Goal: Information Seeking & Learning: Check status

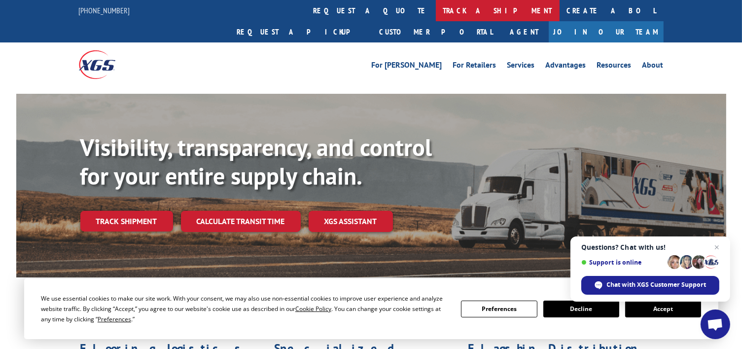
click at [436, 11] on link "track a shipment" at bounding box center [498, 10] width 124 height 21
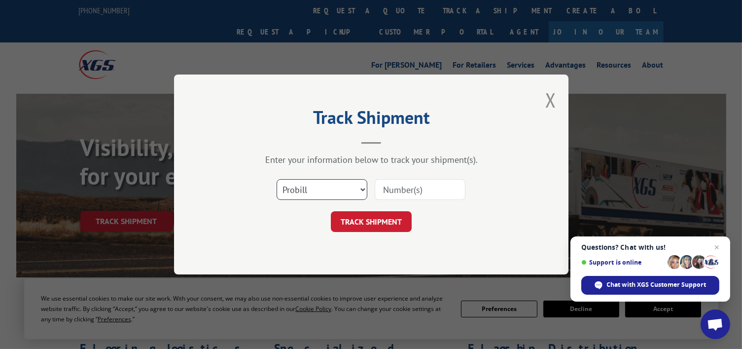
drag, startPoint x: 329, startPoint y: 180, endPoint x: 326, endPoint y: 197, distance: 17.0
click at [329, 180] on select "Select category... Probill BOL PO" at bounding box center [322, 189] width 91 height 21
select select "bol"
click at [277, 179] on select "Select category... Probill BOL PO" at bounding box center [322, 189] width 91 height 21
click at [415, 186] on input at bounding box center [420, 189] width 91 height 21
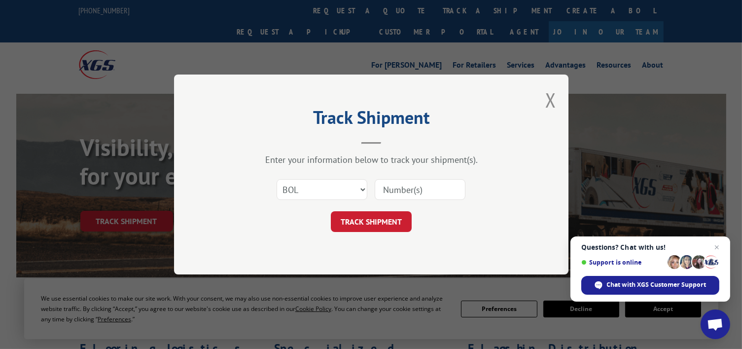
paste input "5508150"
type input "5508150"
click at [379, 214] on button "TRACK SHIPMENT" at bounding box center [371, 221] width 81 height 21
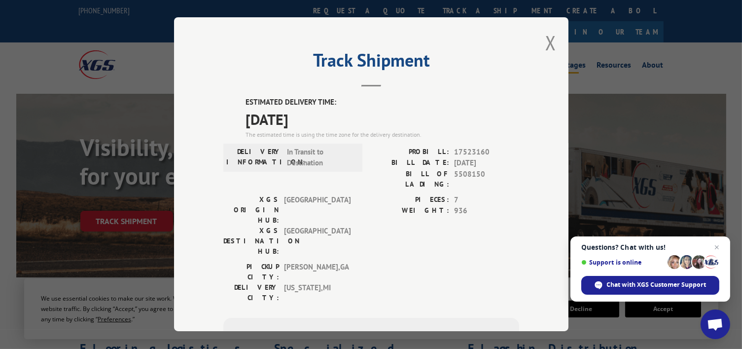
click at [551, 46] on button "Close modal" at bounding box center [551, 43] width 11 height 26
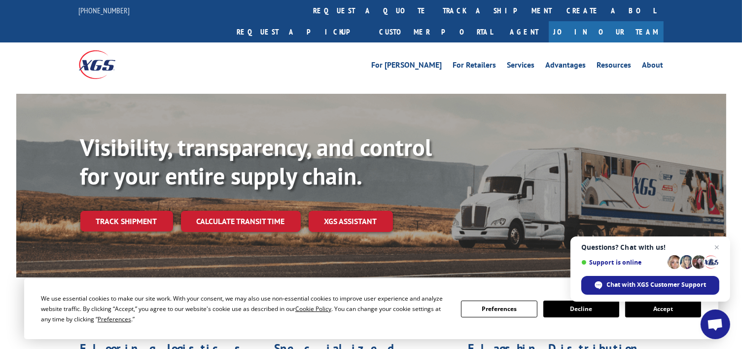
drag, startPoint x: 354, startPoint y: 15, endPoint x: 350, endPoint y: 76, distance: 61.3
click at [436, 15] on link "track a shipment" at bounding box center [498, 10] width 124 height 21
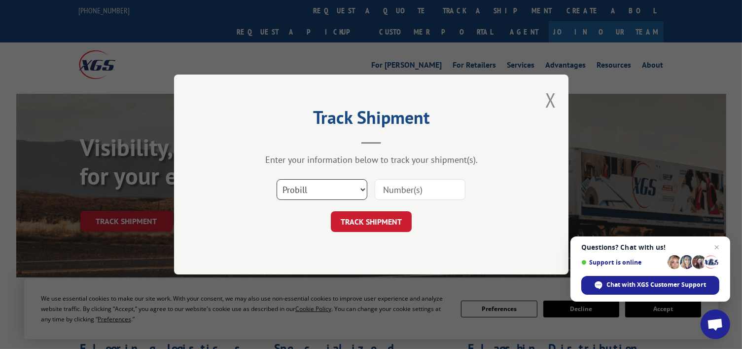
drag, startPoint x: 309, startPoint y: 184, endPoint x: 320, endPoint y: 194, distance: 15.0
click at [309, 184] on select "Select category... Probill BOL PO" at bounding box center [322, 189] width 91 height 21
select select "bol"
click at [277, 179] on select "Select category... Probill BOL PO" at bounding box center [322, 189] width 91 height 21
paste input "5524033"
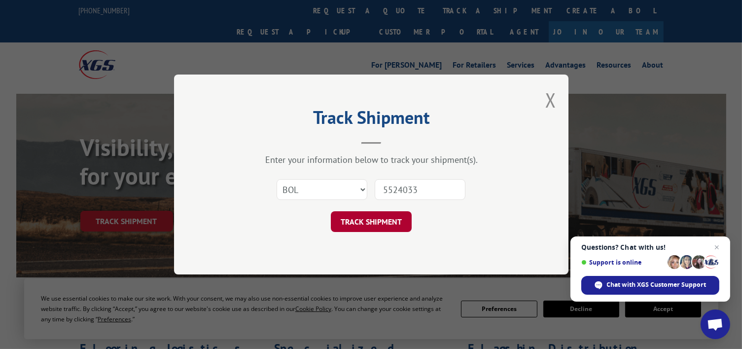
type input "5524033"
click at [391, 225] on button "TRACK SHIPMENT" at bounding box center [371, 221] width 81 height 21
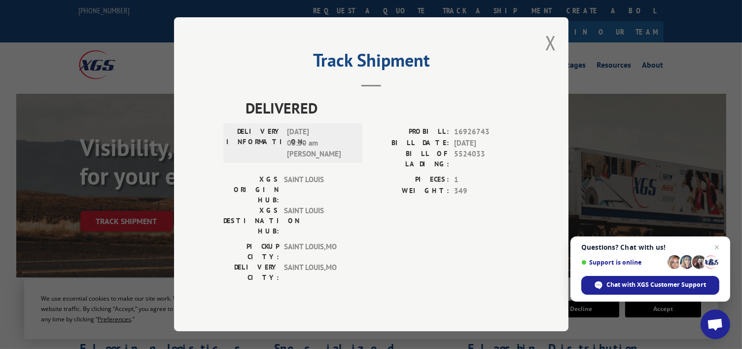
drag, startPoint x: 549, startPoint y: 53, endPoint x: 324, endPoint y: 40, distance: 225.3
click at [547, 53] on button "Close modal" at bounding box center [551, 43] width 11 height 26
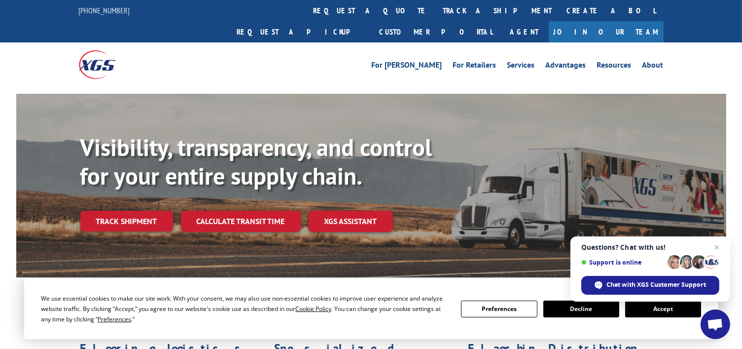
click at [436, 18] on link "track a shipment" at bounding box center [498, 10] width 124 height 21
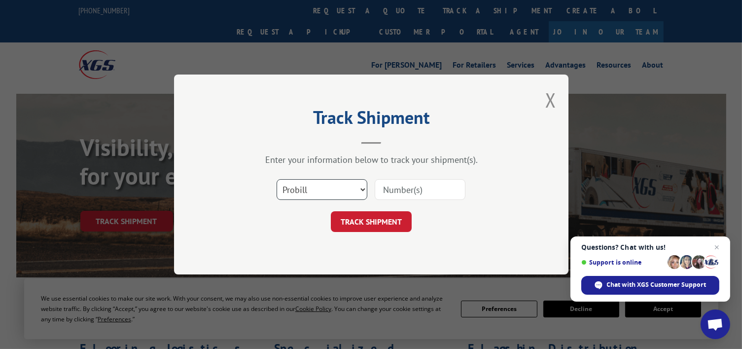
drag, startPoint x: 321, startPoint y: 185, endPoint x: 316, endPoint y: 197, distance: 12.2
click at [321, 185] on select "Select category... Probill BOL PO" at bounding box center [322, 189] width 91 height 21
select select "bol"
click at [277, 179] on select "Select category... Probill BOL PO" at bounding box center [322, 189] width 91 height 21
paste input "5524033"
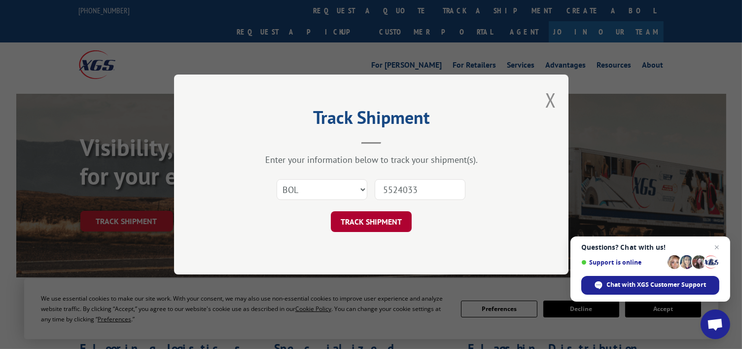
type input "5524033"
click at [380, 219] on button "TRACK SHIPMENT" at bounding box center [371, 221] width 81 height 21
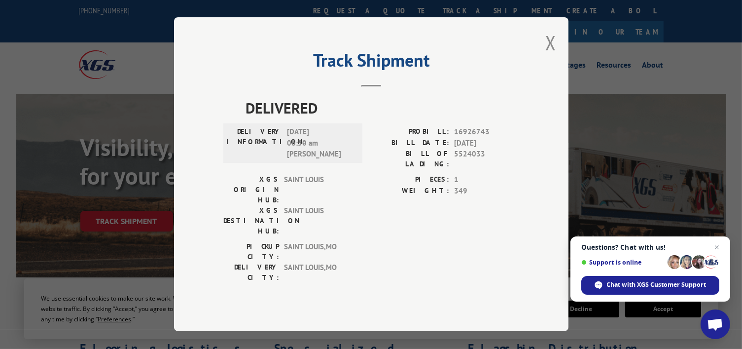
drag, startPoint x: 554, startPoint y: 56, endPoint x: 489, endPoint y: 68, distance: 65.7
click at [545, 58] on div "Track Shipment DELIVERED DELIVERY INFORMATION: [DATE] 06:50 am [PERSON_NAME]: 1…" at bounding box center [371, 174] width 395 height 314
click at [553, 56] on button "Close modal" at bounding box center [551, 43] width 11 height 26
